Goal: Task Accomplishment & Management: Use online tool/utility

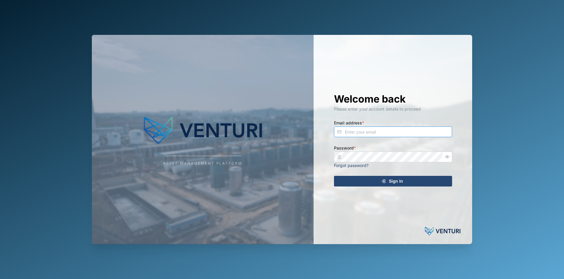
type input "[EMAIL_ADDRESS][DOMAIN_NAME]"
click at [384, 180] on icon "submit" at bounding box center [383, 181] width 5 height 5
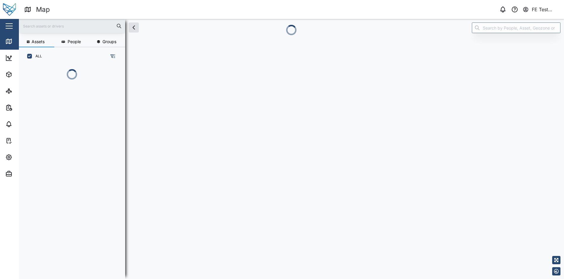
scroll to position [180, 91]
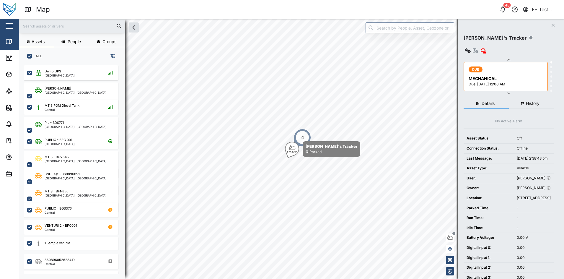
click at [2, 21] on div "Close" at bounding box center [38, 26] width 77 height 14
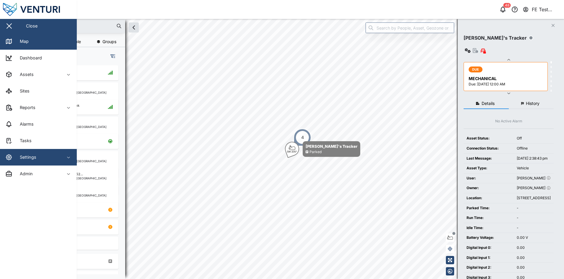
click at [40, 160] on div "Settings" at bounding box center [32, 156] width 54 height 7
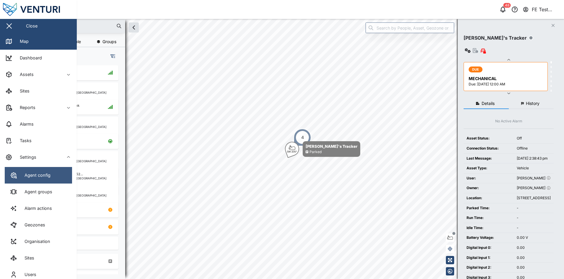
scroll to position [42, 0]
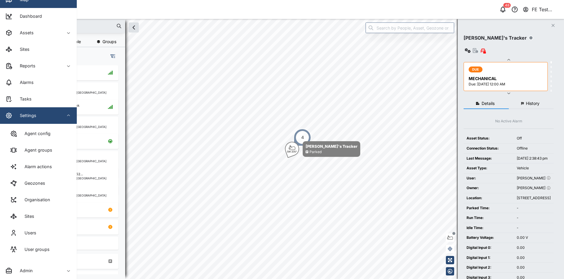
click at [49, 115] on div "Settings" at bounding box center [32, 115] width 54 height 7
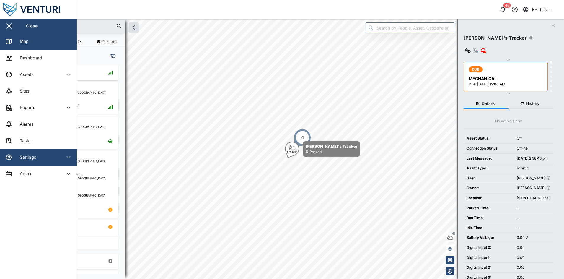
scroll to position [0, 0]
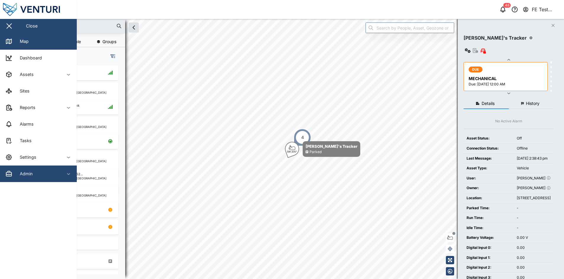
click at [45, 179] on span "Admin" at bounding box center [32, 173] width 54 height 17
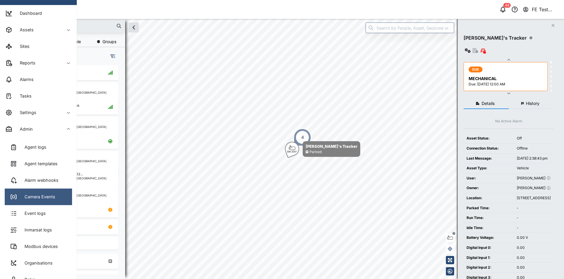
scroll to position [44, 0]
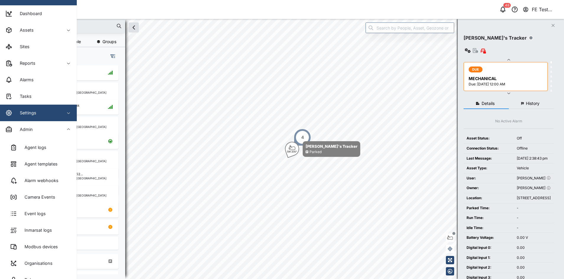
click at [53, 113] on div "Settings" at bounding box center [32, 112] width 54 height 7
click at [56, 113] on div "Settings" at bounding box center [32, 112] width 54 height 7
click at [55, 113] on div "Settings" at bounding box center [32, 112] width 54 height 7
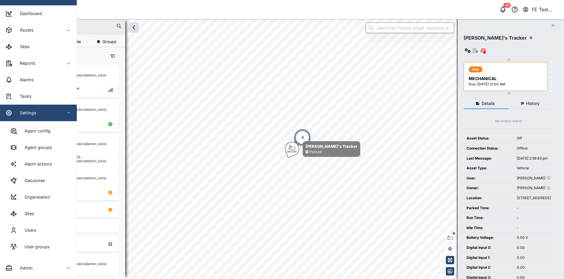
click at [55, 113] on div "Settings" at bounding box center [32, 112] width 54 height 7
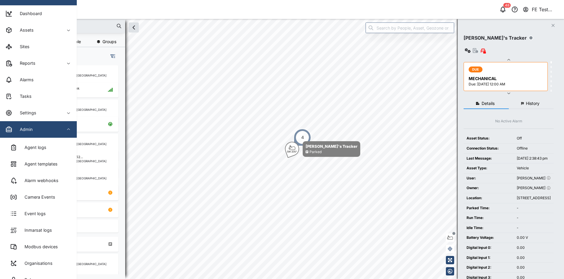
click at [48, 132] on div "Admin" at bounding box center [32, 129] width 54 height 7
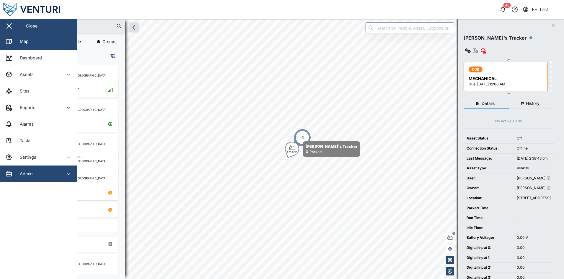
scroll to position [0, 0]
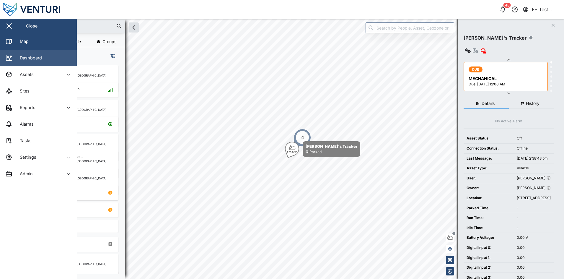
click at [60, 52] on link "Dashboard" at bounding box center [38, 58] width 77 height 17
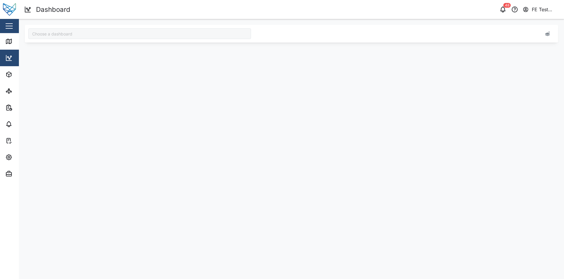
type input "Audit Dashboard"
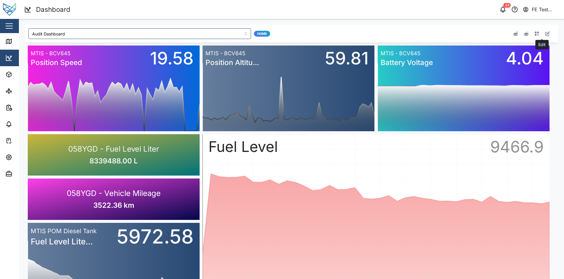
click at [545, 35] on icon "button" at bounding box center [547, 33] width 5 height 5
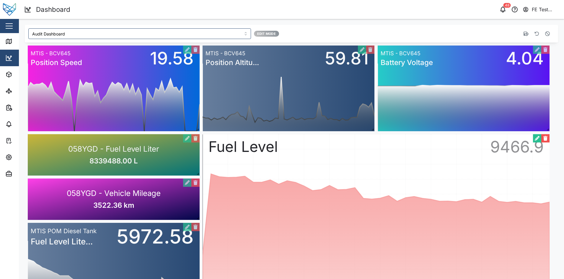
click at [536, 141] on button "button" at bounding box center [537, 138] width 8 height 8
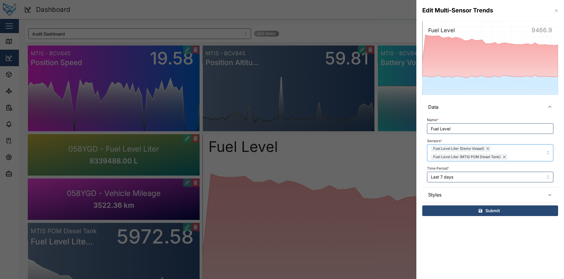
click at [518, 149] on div "Fuel Level Liter (Demo Vessel) Fuel Level Liter (MTIS POM Diesel Tank)" at bounding box center [480, 152] width 103 height 17
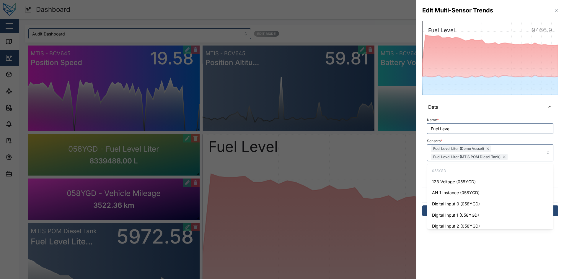
click at [505, 138] on div "Sensors * Fuel Level Liter (Demo Vessel) Fuel Level Liter (MTIS POM Diesel Tank…" at bounding box center [490, 149] width 126 height 24
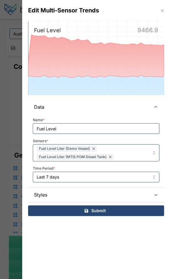
click at [163, 10] on icon "button" at bounding box center [162, 10] width 3 height 3
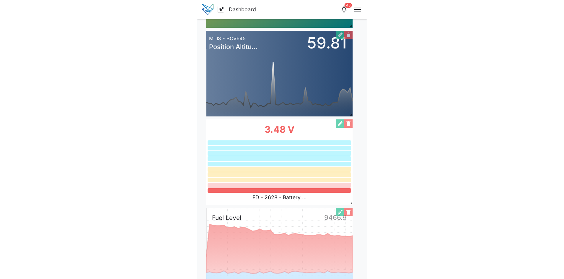
scroll to position [1114, 0]
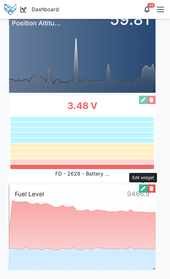
click at [143, 186] on button "button" at bounding box center [143, 188] width 8 height 8
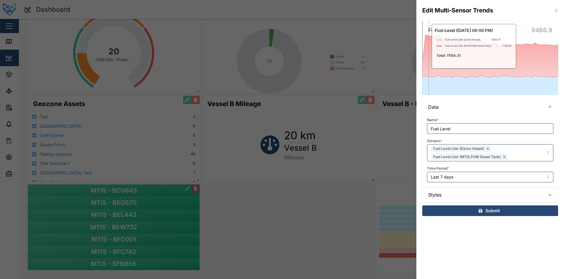
scroll to position [339, 0]
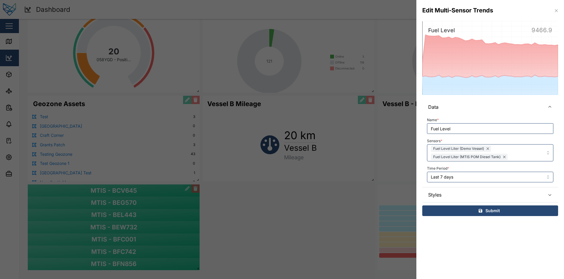
click at [344, 37] on div at bounding box center [282, 139] width 564 height 279
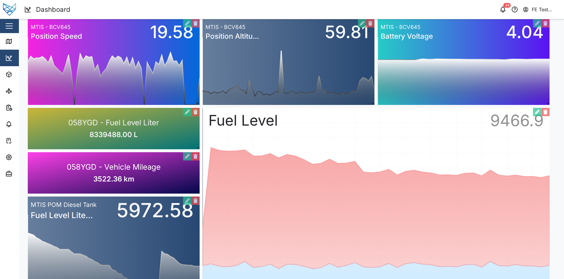
scroll to position [0, 0]
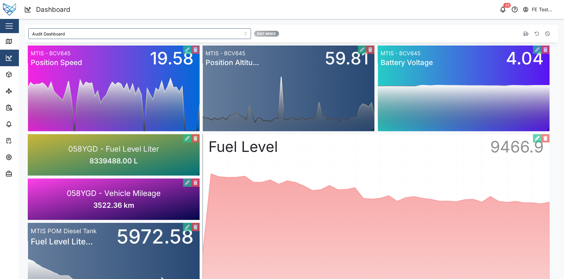
click at [545, 35] on icon "button" at bounding box center [547, 33] width 5 height 5
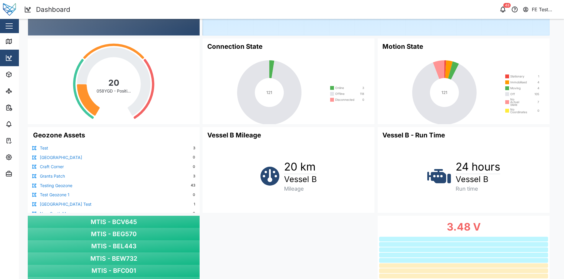
scroll to position [339, 0]
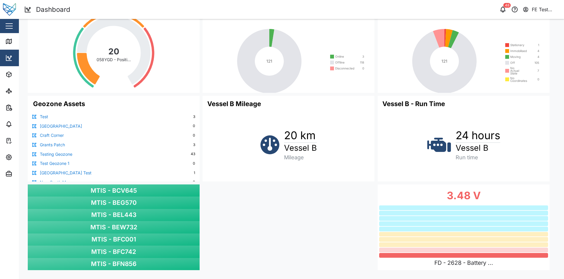
click at [402, 201] on label "3.48 V" at bounding box center [463, 195] width 169 height 17
